Goal: Share content

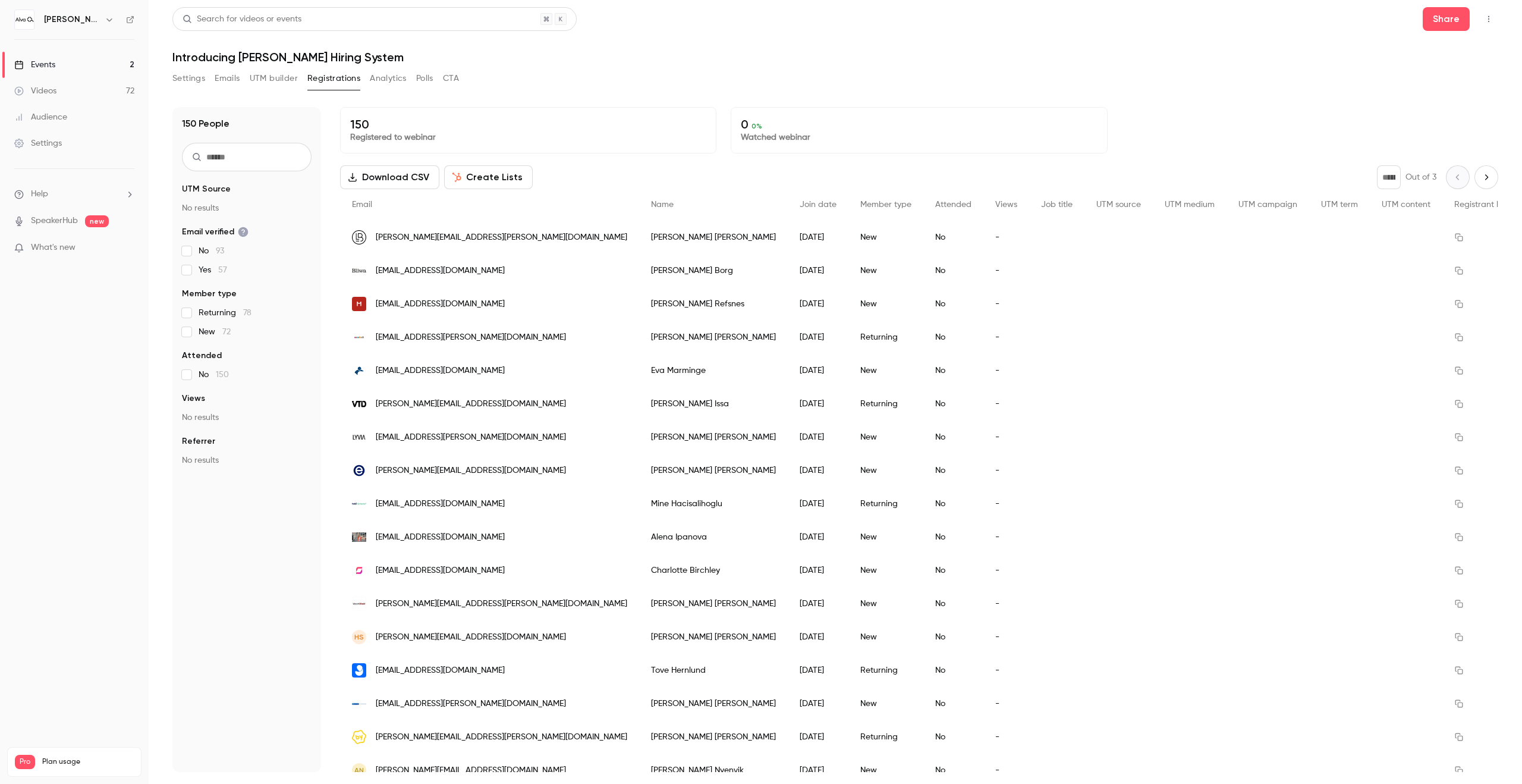
click at [77, 23] on h6 "[PERSON_NAME] Labs" at bounding box center [72, 19] width 56 height 12
click at [102, 21] on button "button" at bounding box center [109, 19] width 14 height 14
click at [88, 116] on li "Switch channel 2" at bounding box center [99, 109] width 178 height 31
click at [135, 99] on div "[PERSON_NAME][GEOGRAPHIC_DATA]" at bounding box center [116, 100] width 145 height 12
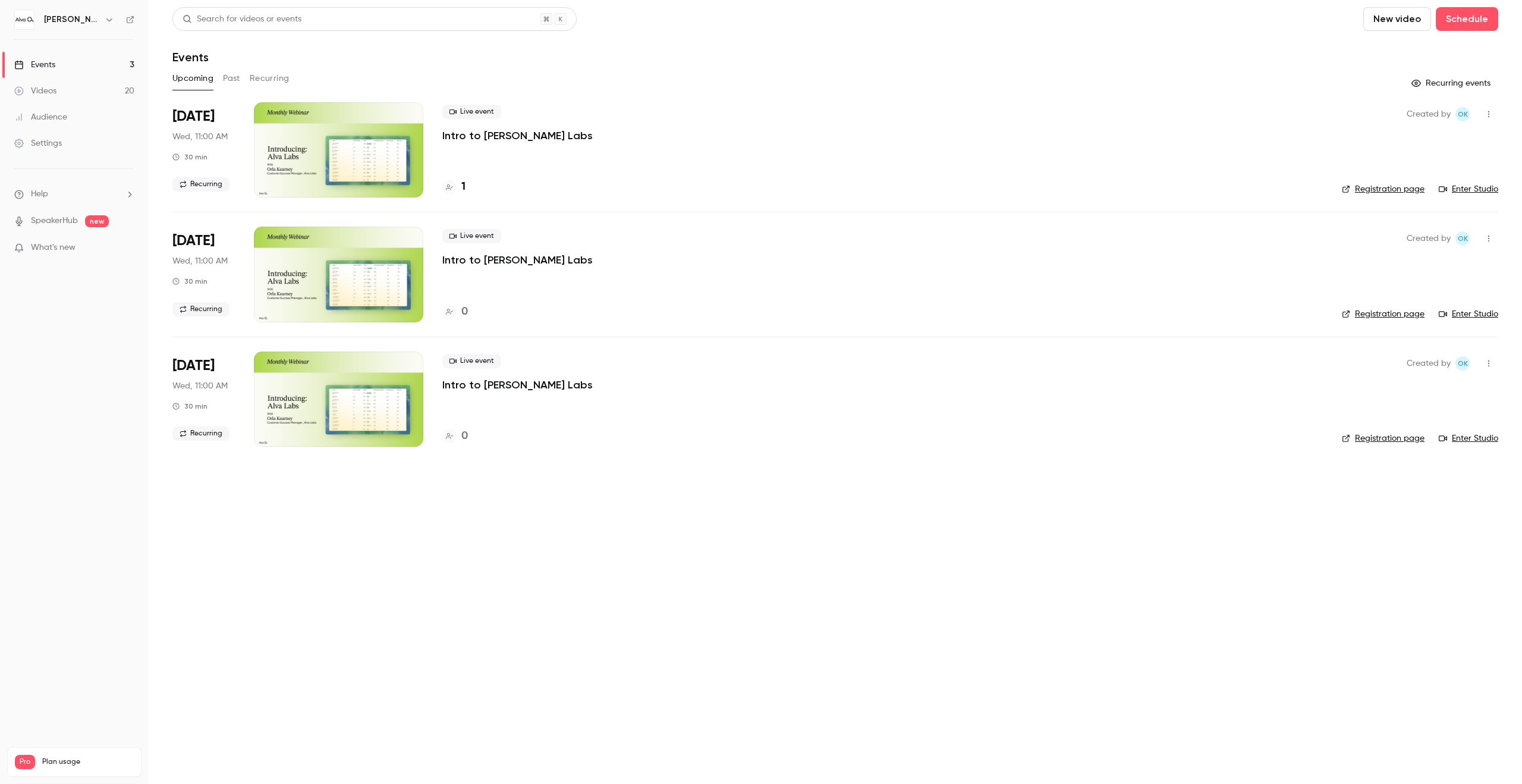
click at [268, 69] on button "Recurring" at bounding box center [270, 78] width 40 height 19
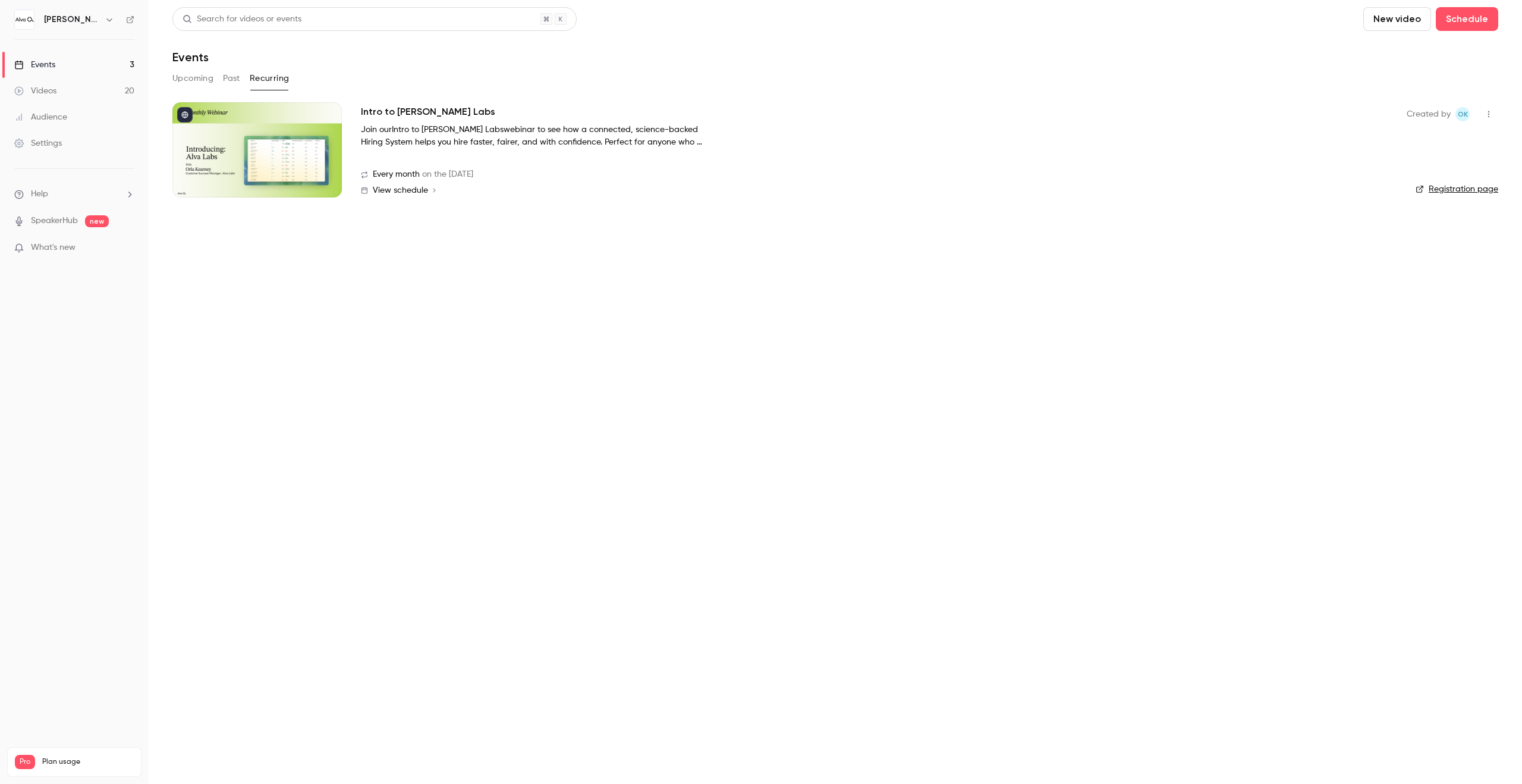
click at [294, 146] on div at bounding box center [257, 150] width 170 height 95
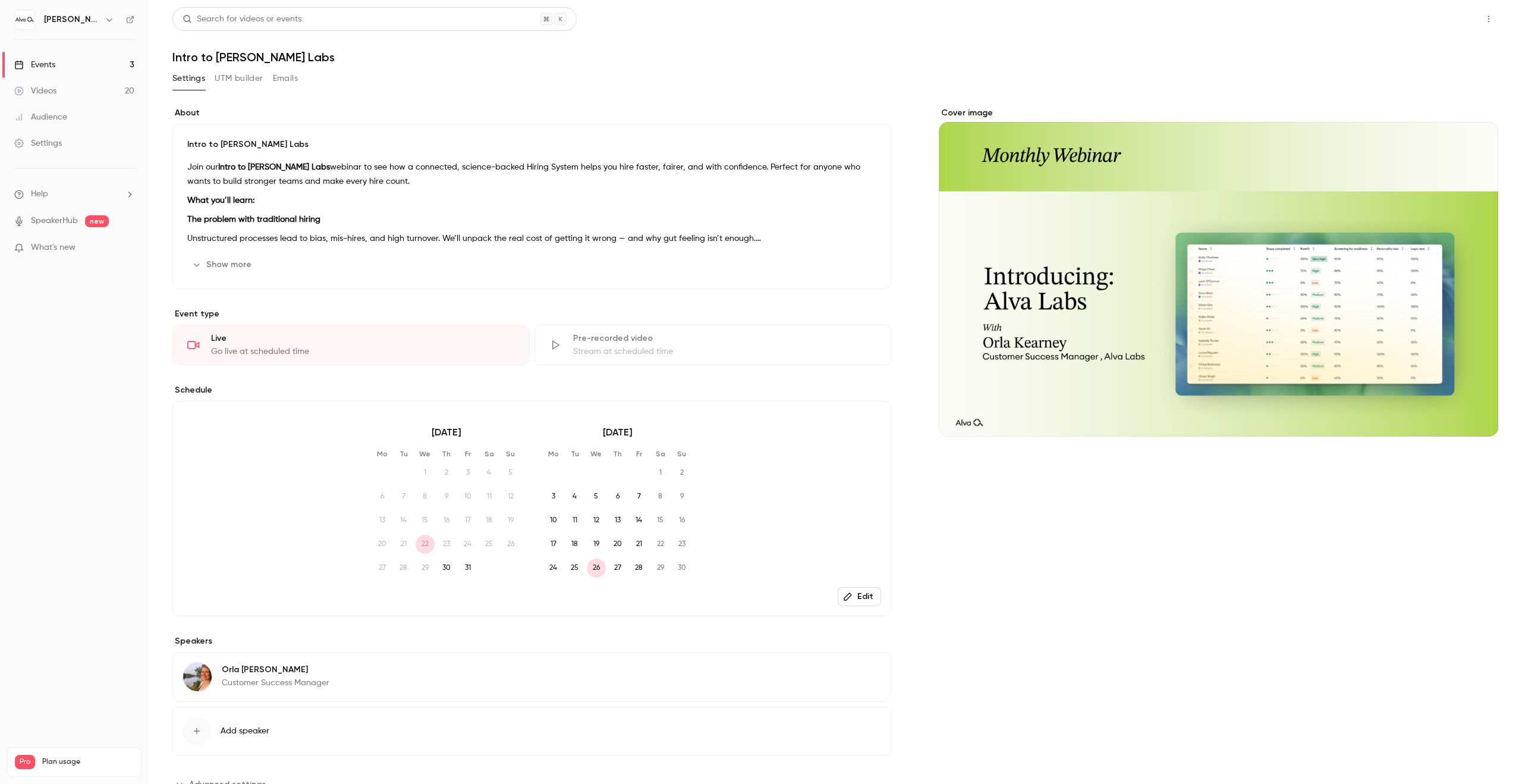
click at [1441, 17] on button "Share" at bounding box center [1447, 19] width 47 height 24
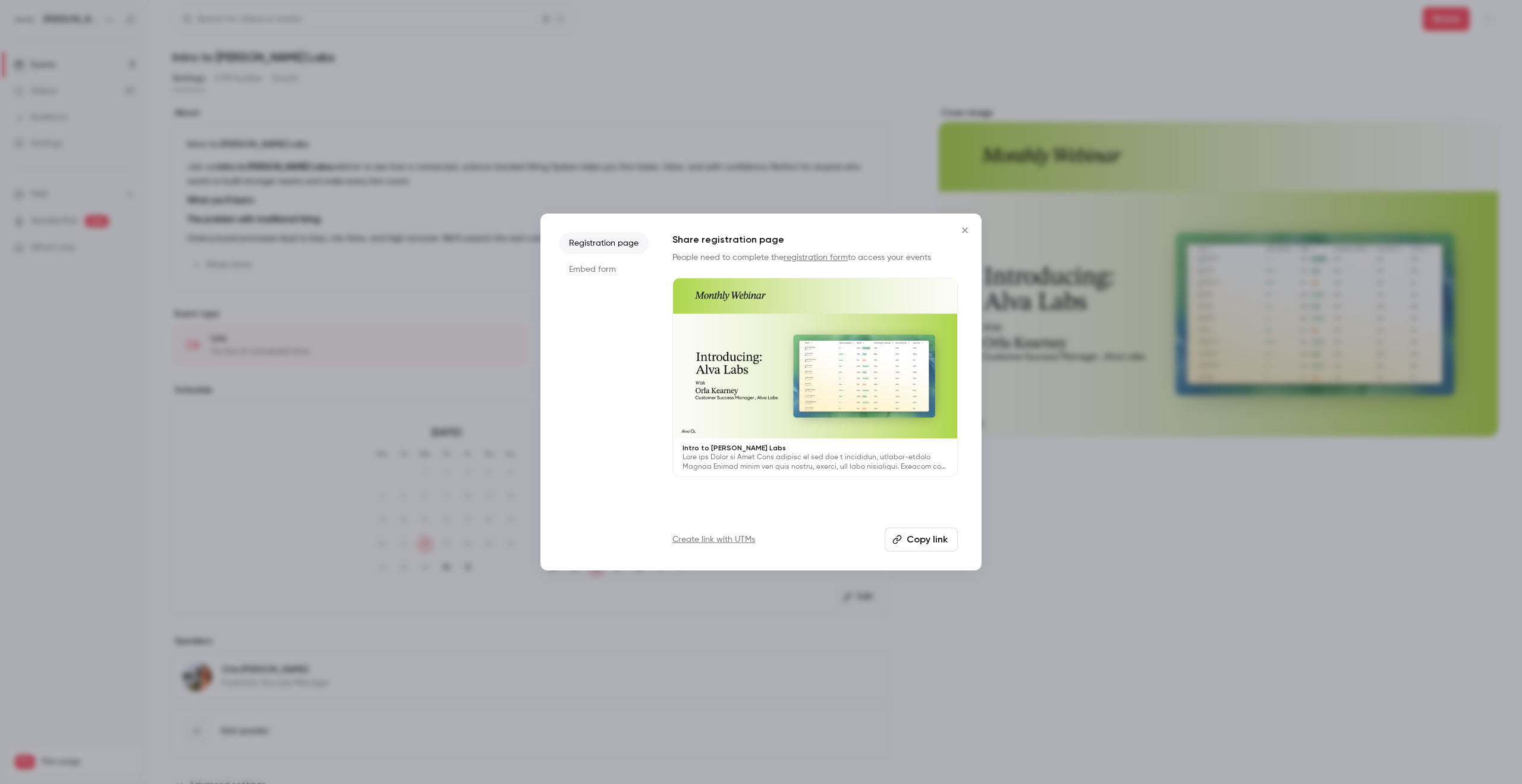
click at [933, 541] on button "Copy link" at bounding box center [922, 540] width 73 height 24
click at [560, 138] on div at bounding box center [761, 392] width 1522 height 784
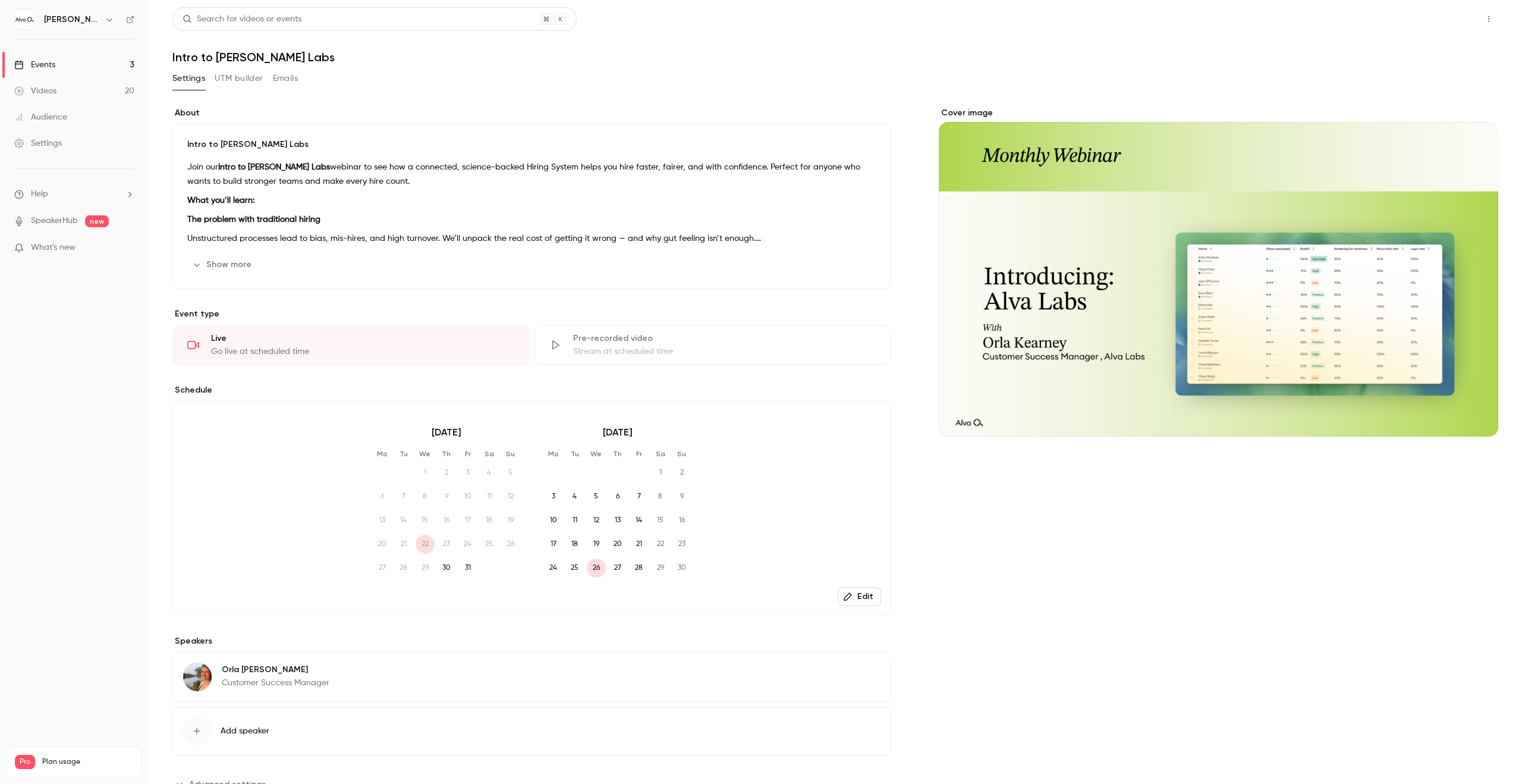
click at [1445, 23] on button "Share" at bounding box center [1447, 19] width 47 height 24
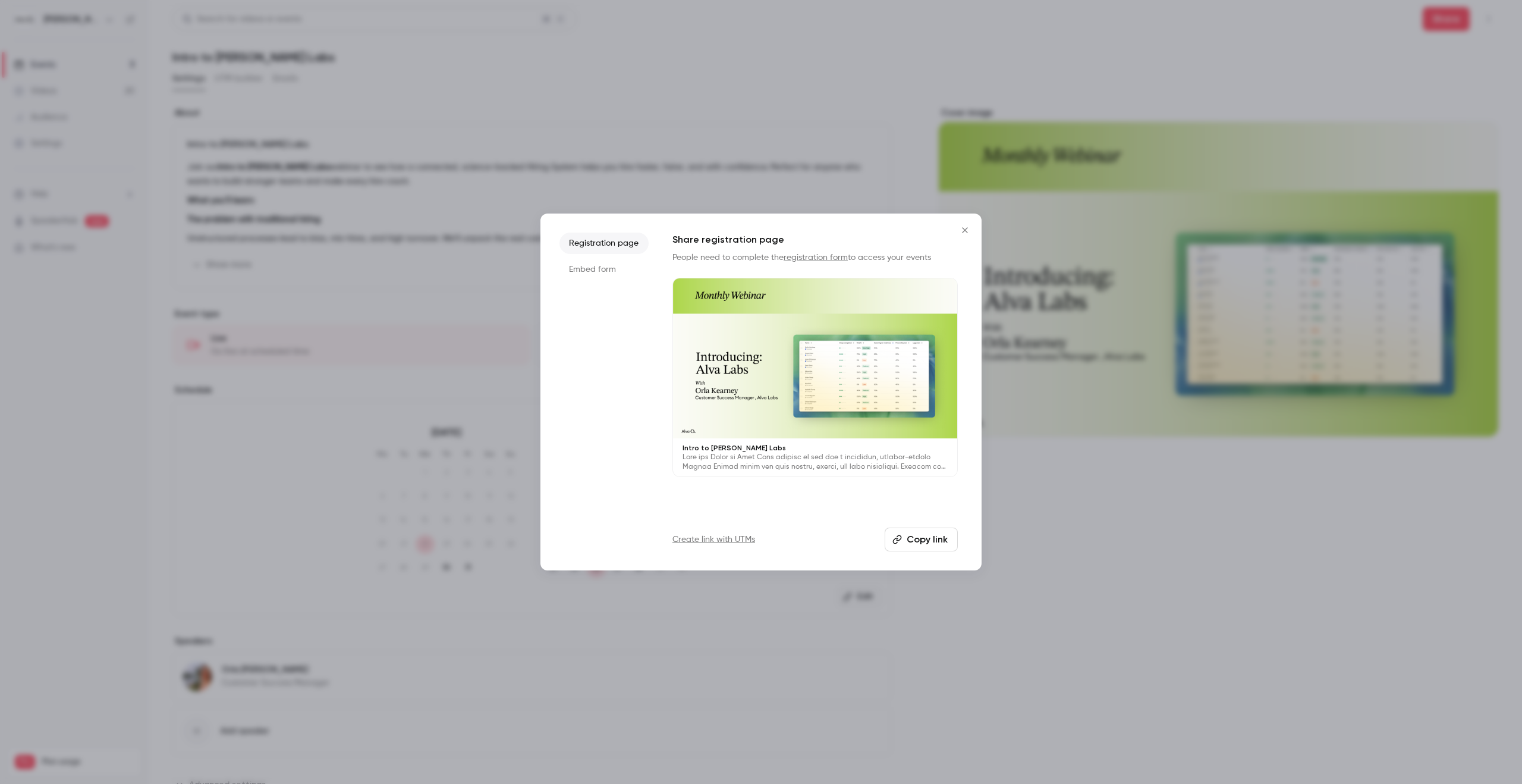
click at [930, 544] on button "Copy link" at bounding box center [922, 540] width 73 height 24
click at [926, 544] on button "Copy link" at bounding box center [922, 540] width 73 height 24
